Goal: Task Accomplishment & Management: Use online tool/utility

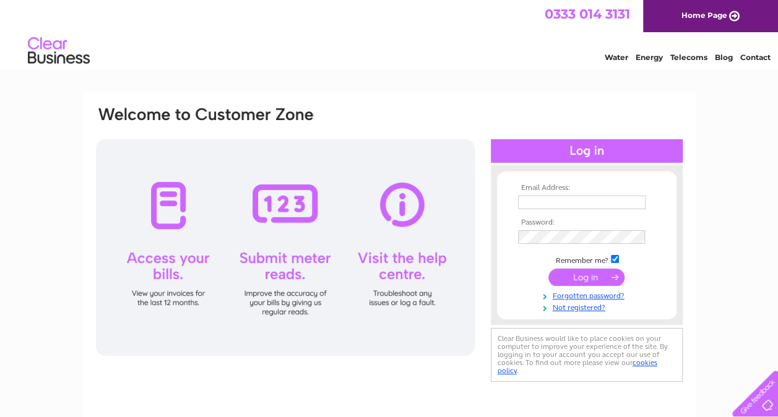
click at [578, 204] on input "text" at bounding box center [581, 203] width 127 height 14
type input "obinna.o@bonnytonh.uk"
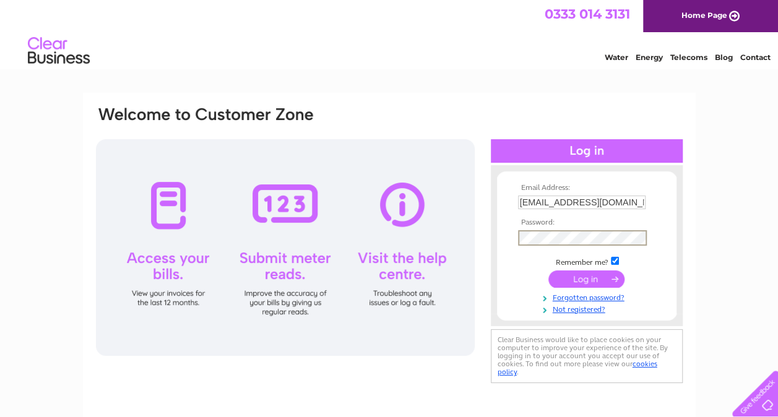
click at [548, 270] on input "submit" at bounding box center [586, 278] width 76 height 17
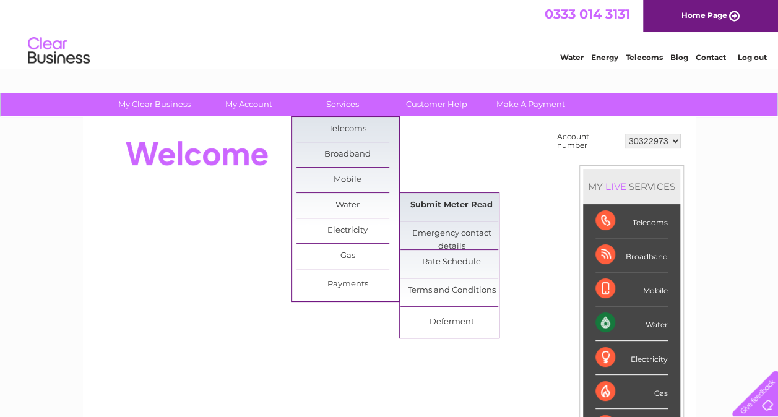
click at [452, 204] on link "Submit Meter Read" at bounding box center [451, 205] width 102 height 25
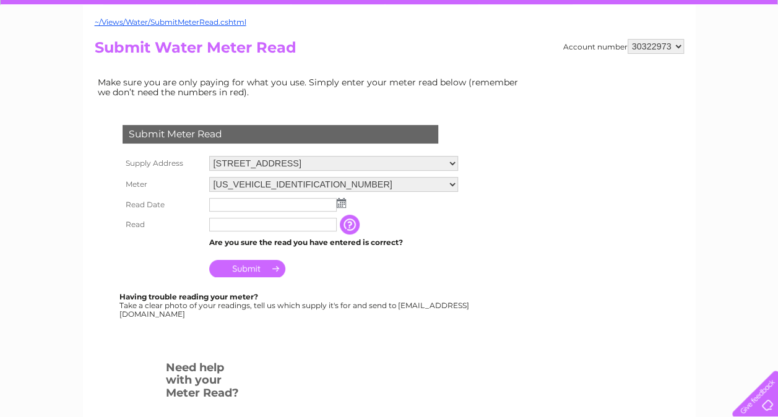
scroll to position [124, 0]
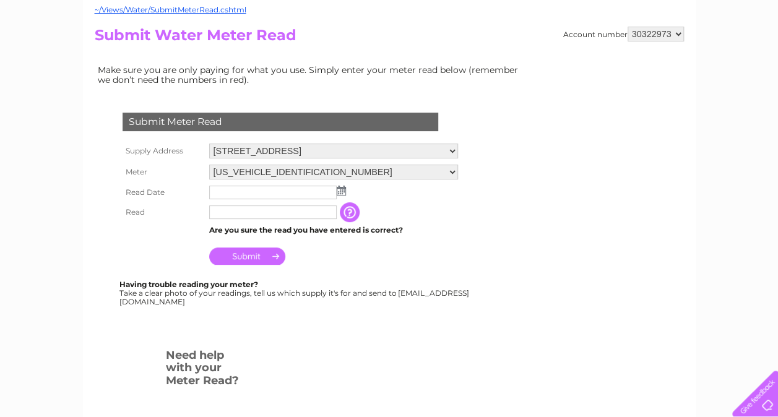
click at [337, 189] on img at bounding box center [341, 191] width 9 height 10
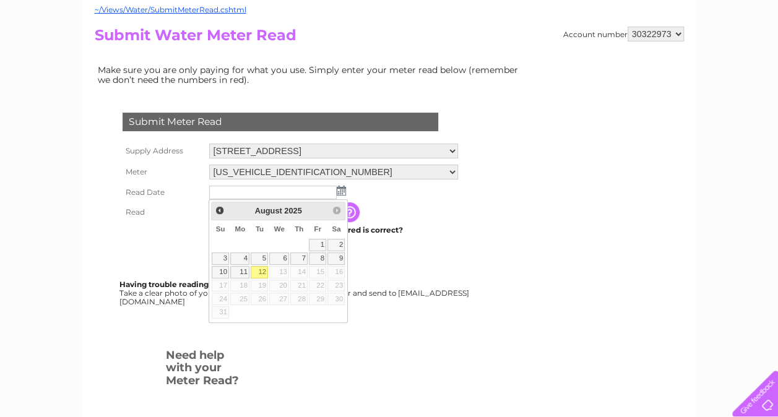
click at [262, 270] on link "12" at bounding box center [259, 272] width 17 height 12
type input "2025/08/12"
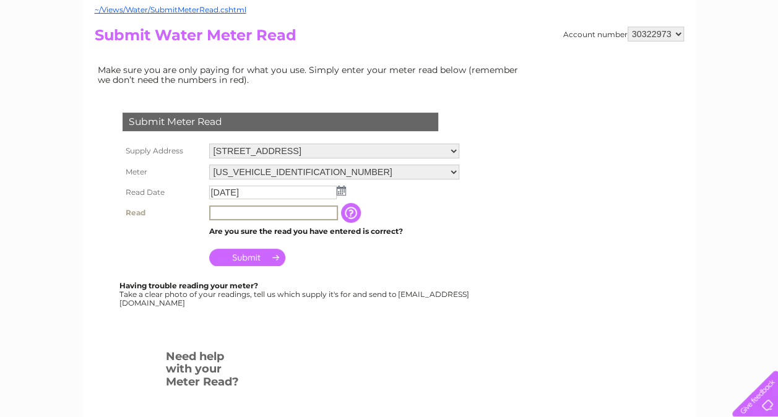
click at [317, 213] on input "text" at bounding box center [273, 212] width 129 height 15
type input "04508"
click at [256, 257] on input "Submit" at bounding box center [247, 256] width 76 height 17
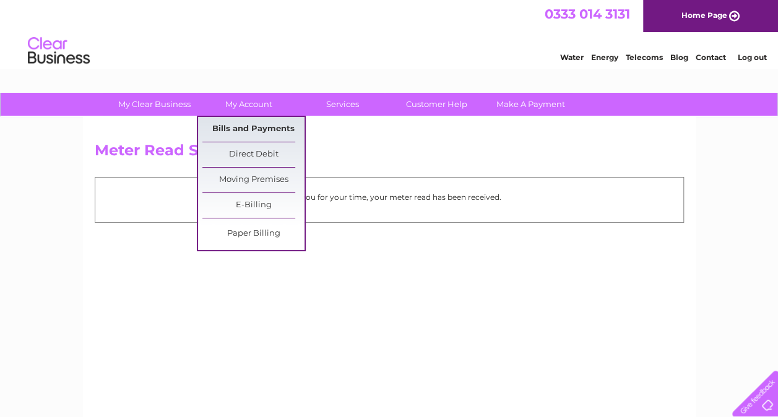
click at [252, 127] on link "Bills and Payments" at bounding box center [253, 129] width 102 height 25
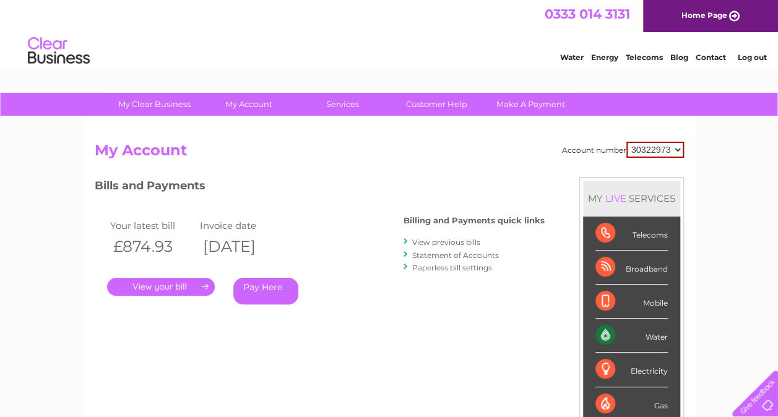
click at [163, 285] on link "." at bounding box center [161, 287] width 108 height 18
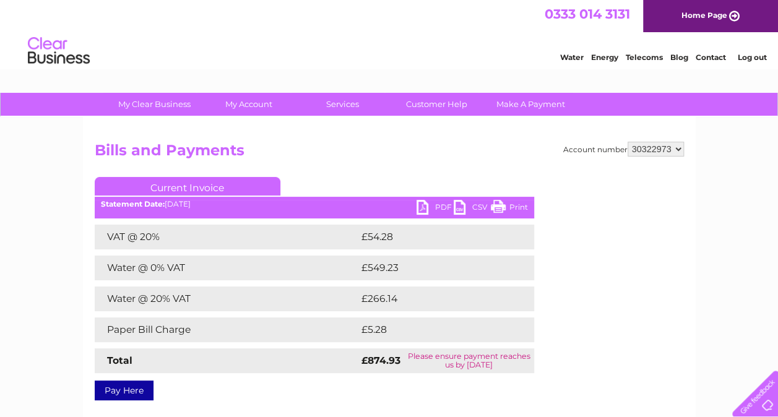
click at [213, 185] on link "Current Invoice" at bounding box center [188, 186] width 186 height 19
click at [442, 205] on link "PDF" at bounding box center [434, 209] width 37 height 18
